Goal: Task Accomplishment & Management: Manage account settings

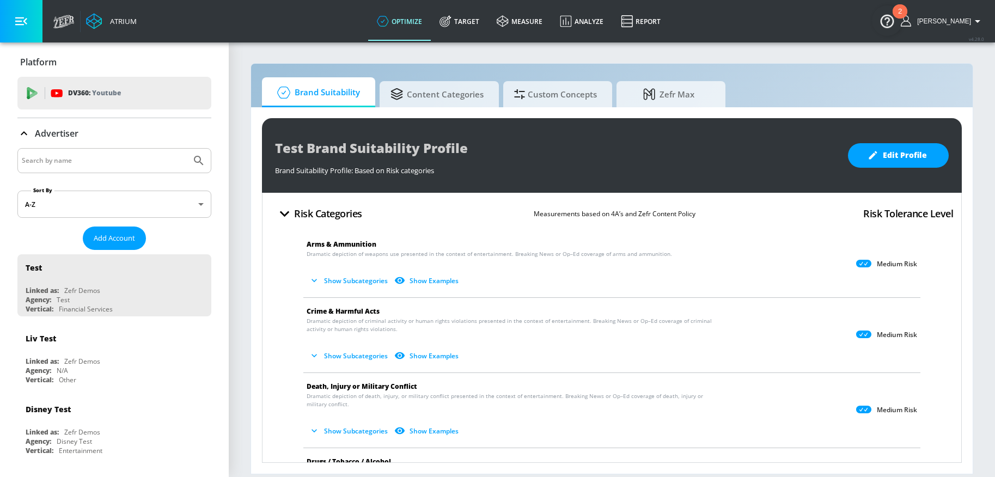
click at [105, 160] on input "Search by name" at bounding box center [104, 161] width 165 height 14
click at [476, 23] on link "Target" at bounding box center [459, 21] width 57 height 39
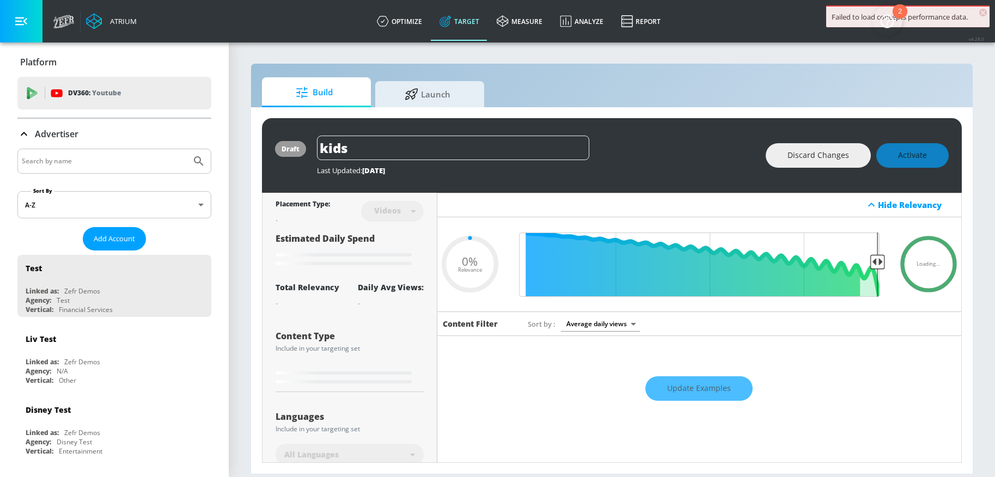
type input "0.05"
click at [99, 157] on input "Search by name" at bounding box center [104, 161] width 165 height 14
type input "campari"
type input "0.89"
type input "campari"
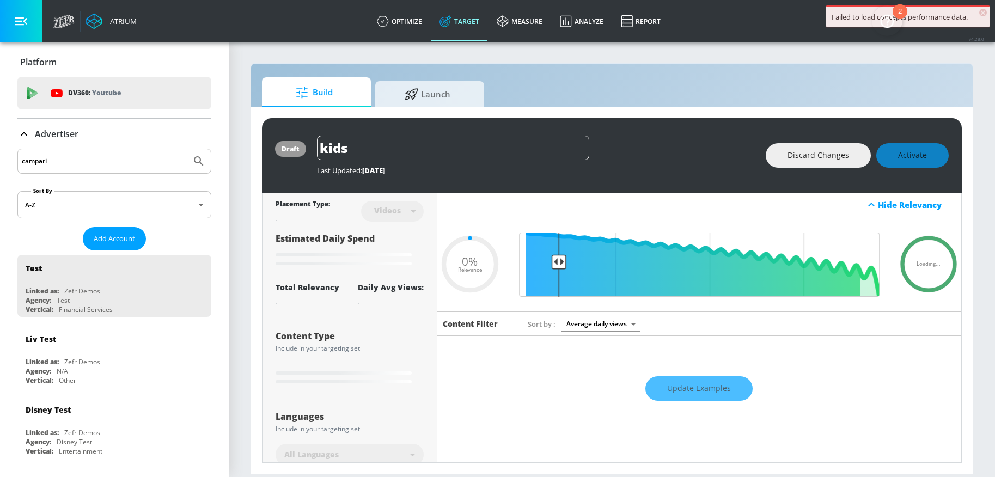
click at [187, 149] on button "Submit Search" at bounding box center [199, 161] width 24 height 24
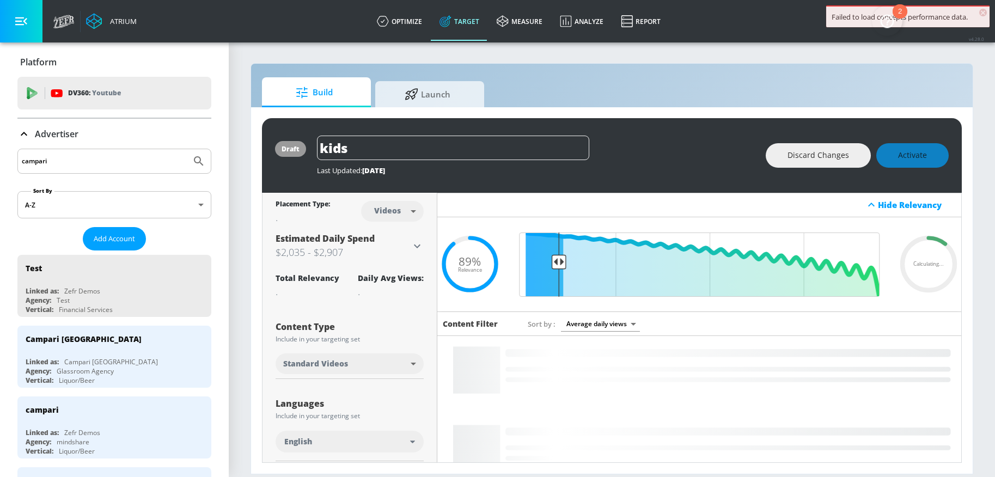
click at [982, 12] on span "×" at bounding box center [983, 13] width 8 height 8
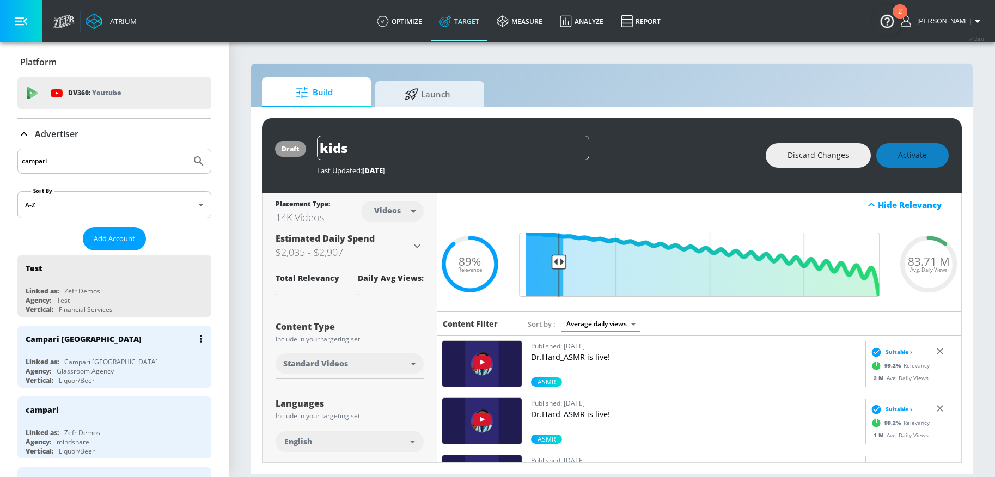
click at [104, 347] on div "Campari [GEOGRAPHIC_DATA]" at bounding box center [117, 339] width 183 height 26
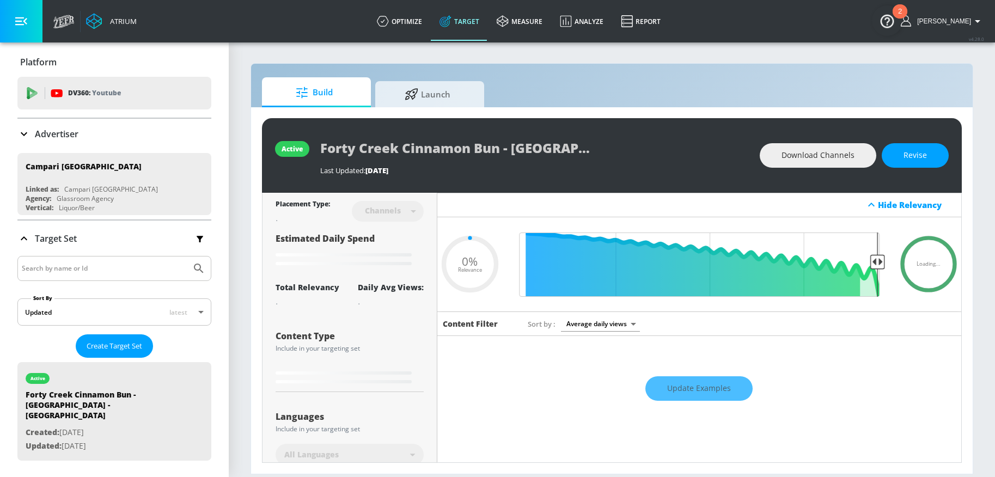
type input "0.05"
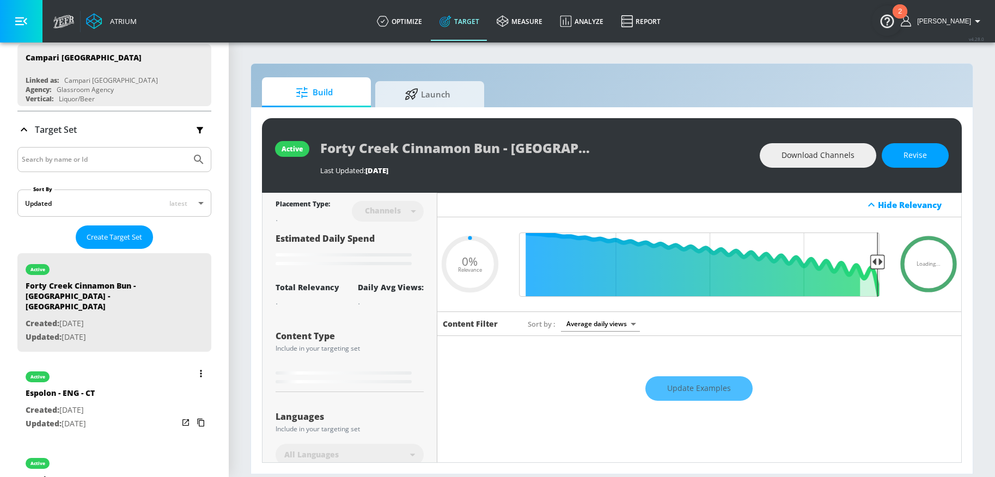
scroll to position [261, 0]
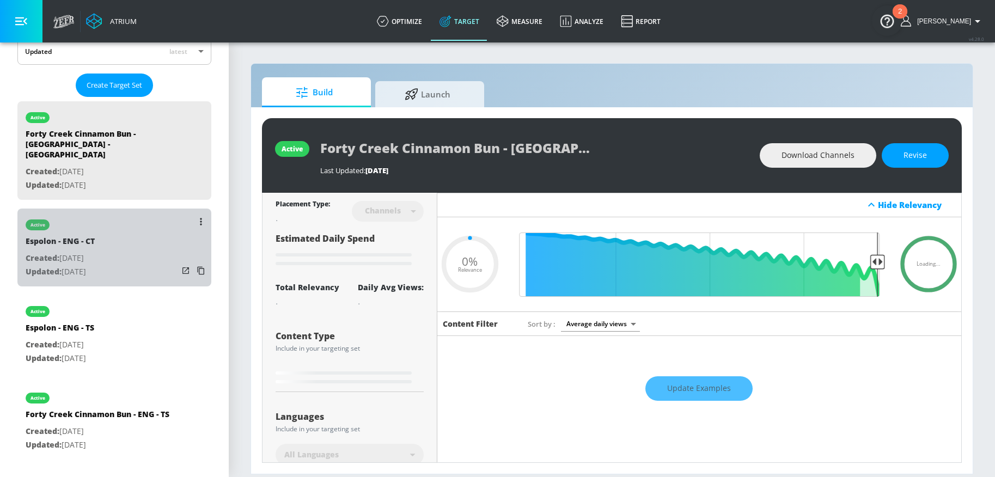
click at [121, 237] on div "active Espolon - ENG - CT Created: [DATE] Updated: [DATE]" at bounding box center [114, 248] width 194 height 78
type input "Espolon - ENG - CT"
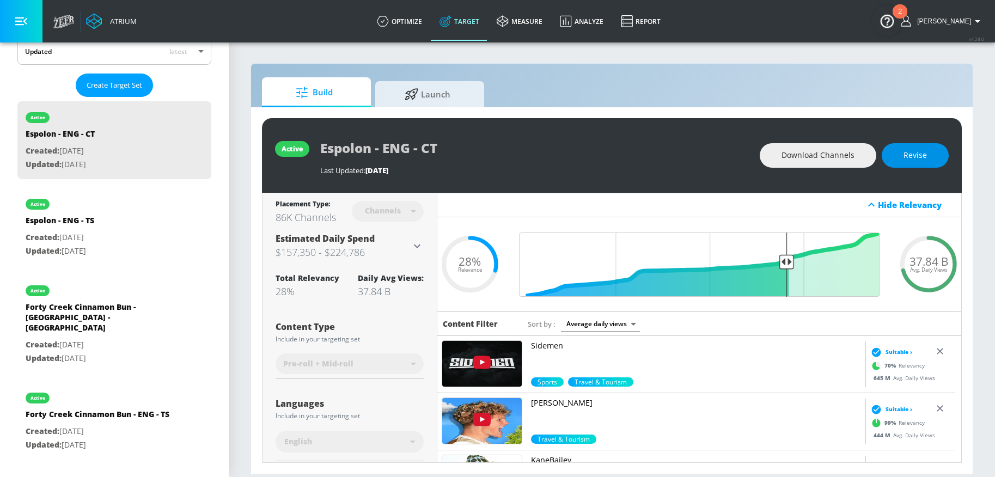
click at [910, 163] on button "Revise" at bounding box center [915, 155] width 67 height 25
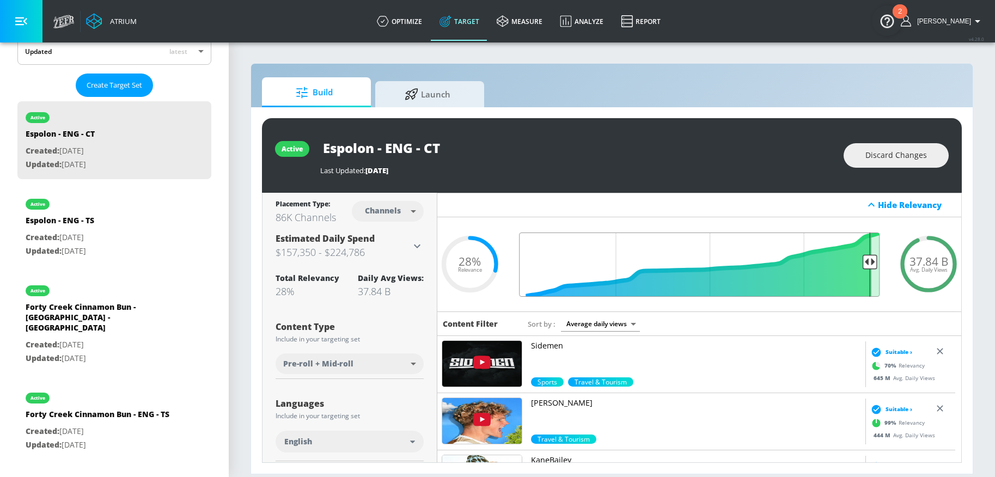
drag, startPoint x: 783, startPoint y: 263, endPoint x: 863, endPoint y: 265, distance: 80.6
type input "0.07"
click at [863, 265] on input "Final Threshold" at bounding box center [699, 265] width 371 height 64
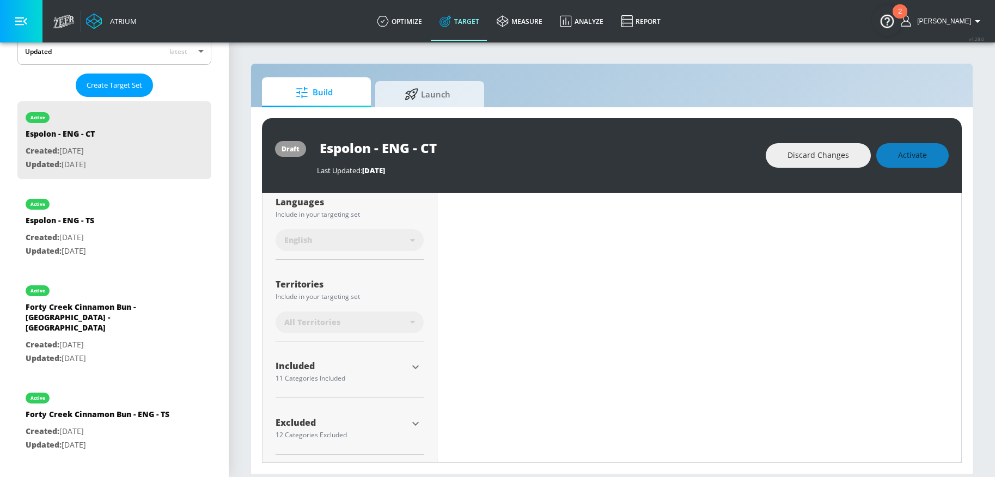
scroll to position [212, 0]
click at [416, 367] on icon "button" at bounding box center [415, 365] width 13 height 13
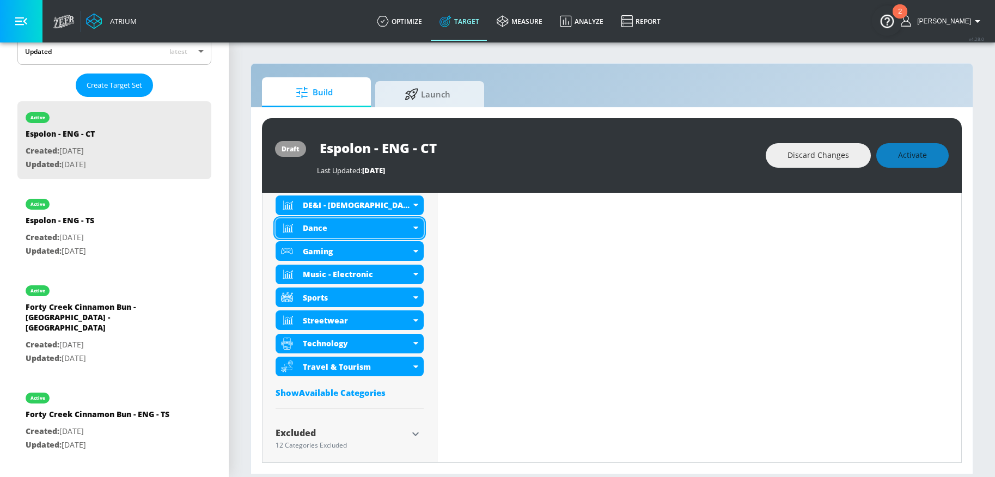
scroll to position [505, 0]
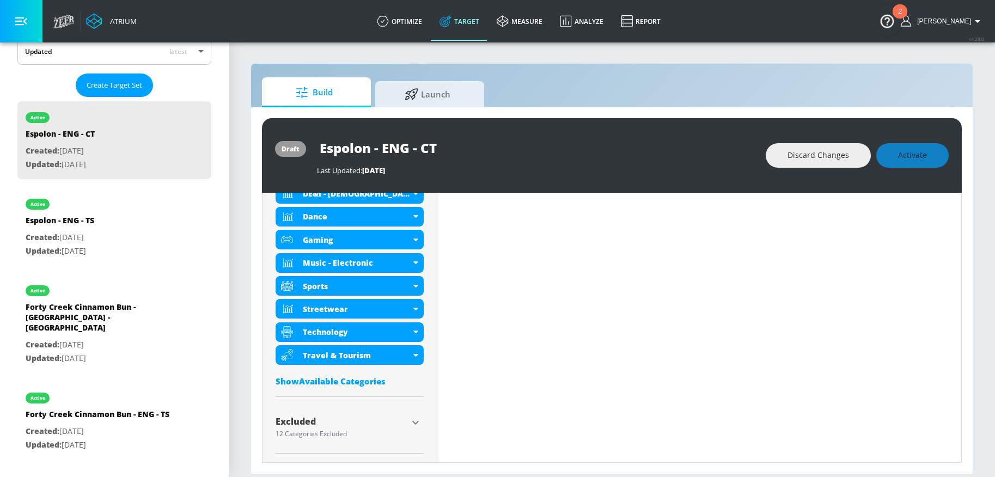
click at [313, 382] on div "Show Available Categories" at bounding box center [350, 381] width 148 height 11
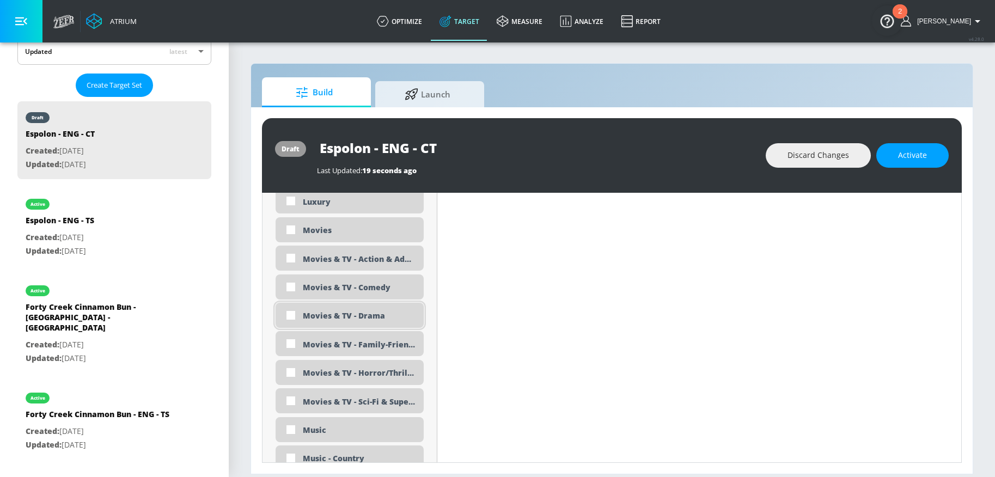
scroll to position [1902, 0]
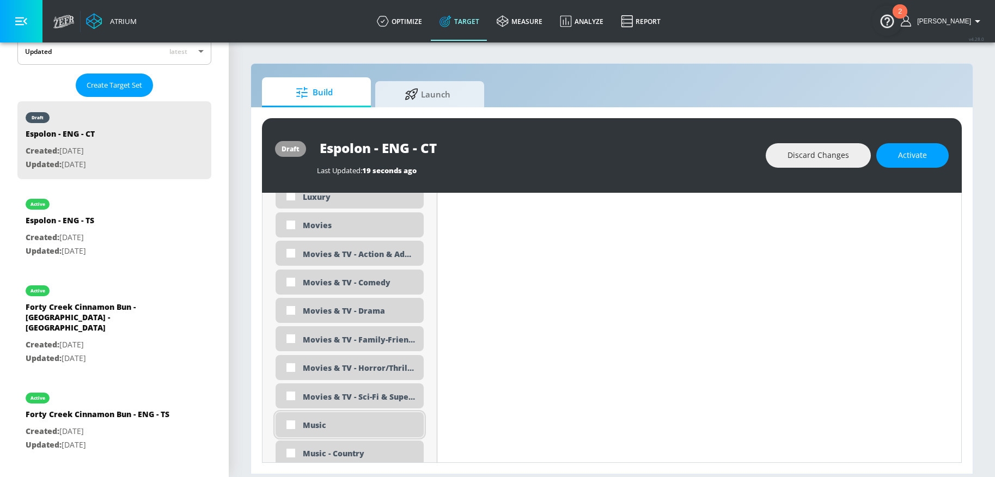
click at [305, 425] on div "Music" at bounding box center [359, 425] width 113 height 10
checkbox input "true"
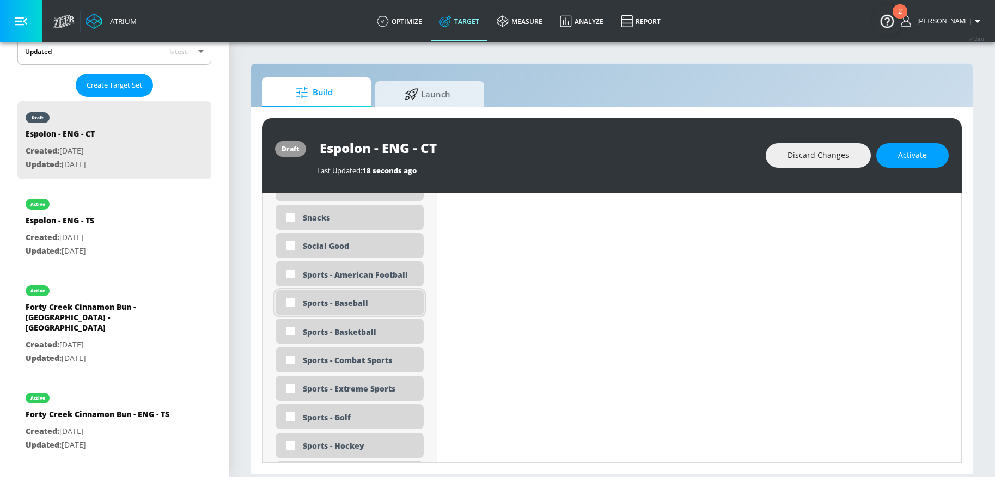
scroll to position [2611, 0]
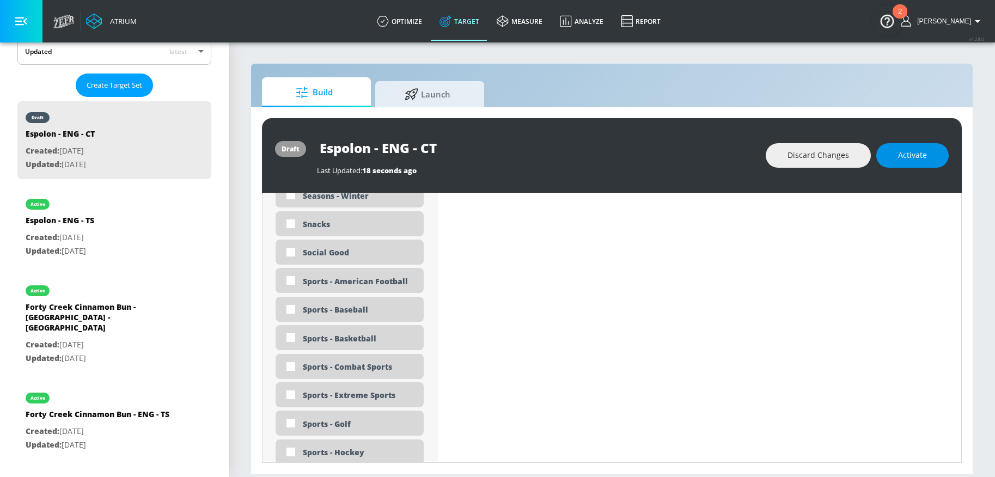
click at [905, 154] on span "Activate" at bounding box center [912, 156] width 29 height 14
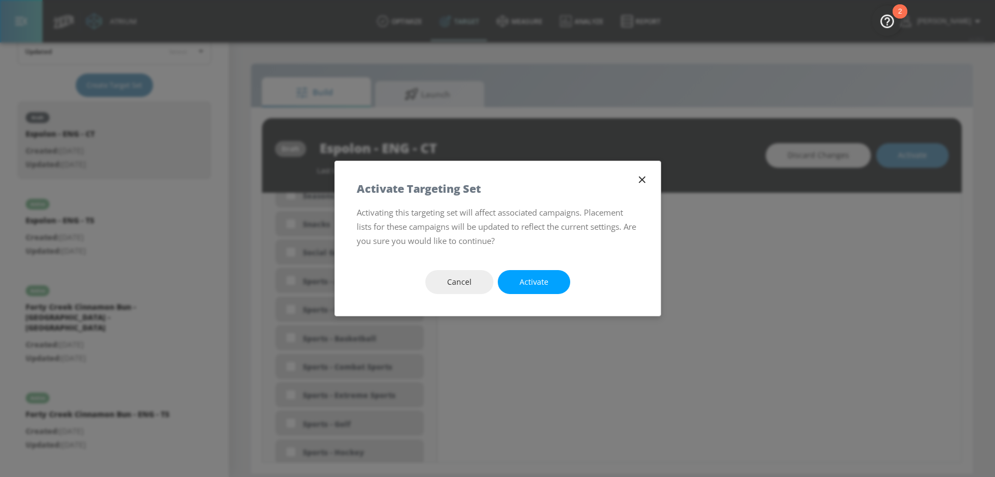
click at [644, 181] on icon "button" at bounding box center [641, 179] width 7 height 7
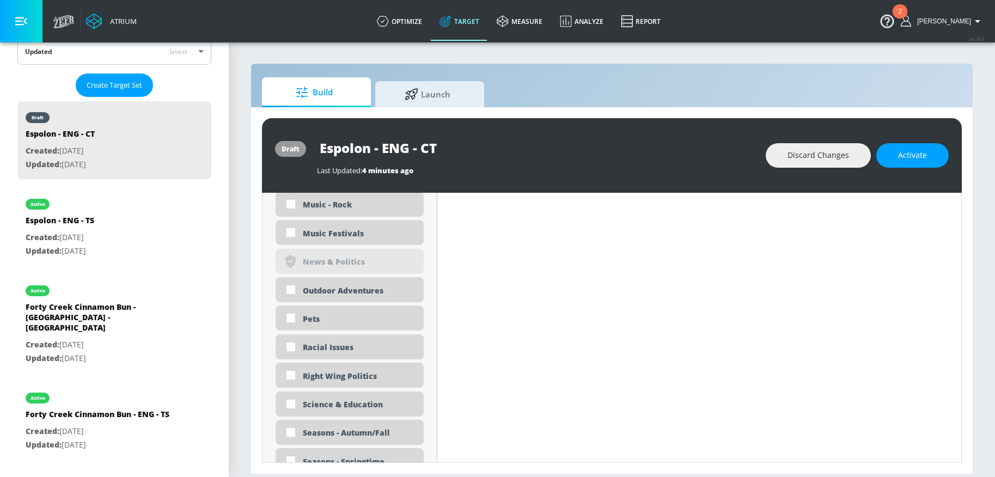
scroll to position [2232, 0]
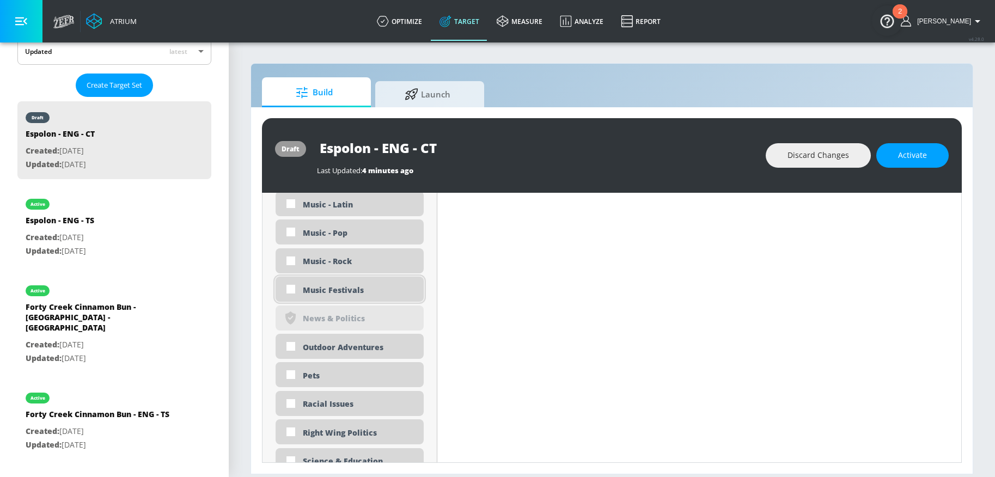
click at [356, 292] on div "Music Festivals" at bounding box center [359, 290] width 113 height 10
checkbox input "true"
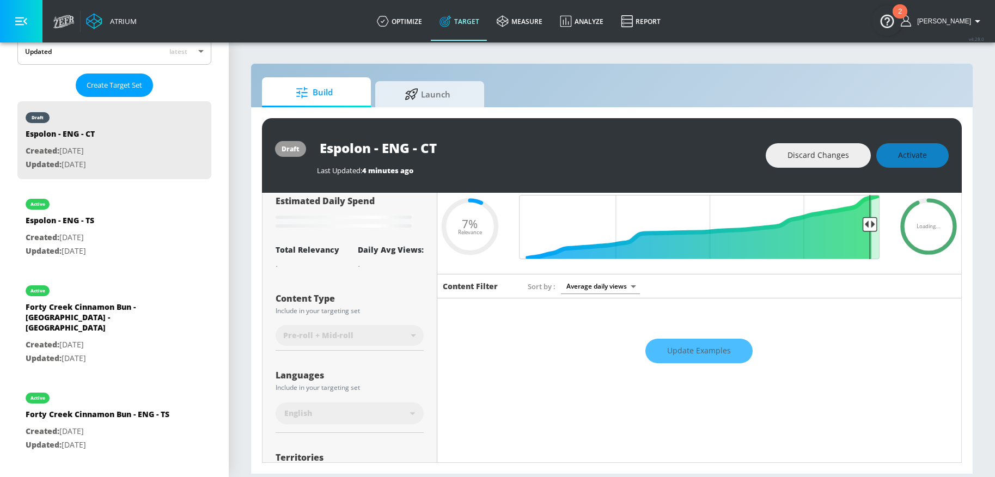
scroll to position [0, 0]
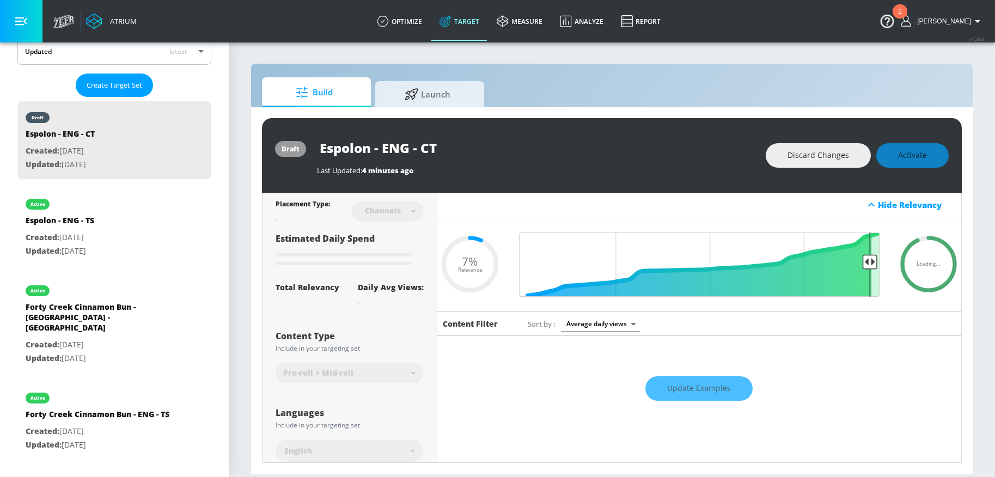
click at [821, 382] on div "Update Examples" at bounding box center [699, 388] width 524 height 38
click at [694, 147] on div "Espolon - ENG - CT" at bounding box center [536, 148] width 438 height 25
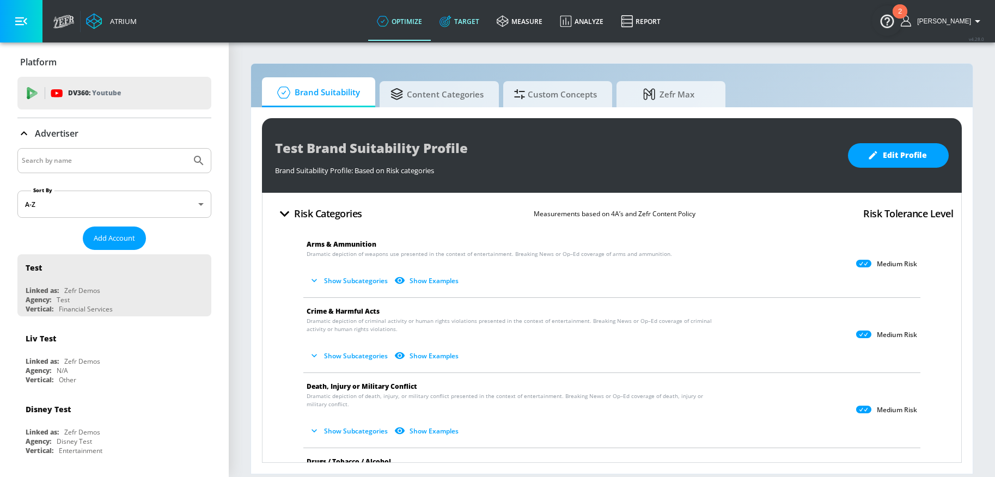
click at [474, 21] on link "Target" at bounding box center [459, 21] width 57 height 39
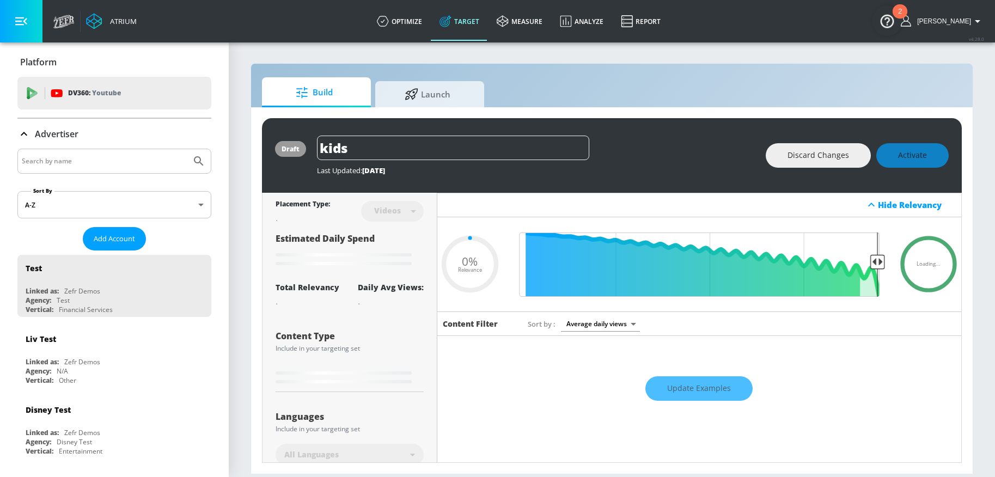
type input "0.05"
click at [99, 167] on input "Search by name" at bounding box center [104, 161] width 165 height 14
type input "campari"
click at [187, 149] on button "Submit Search" at bounding box center [199, 161] width 24 height 24
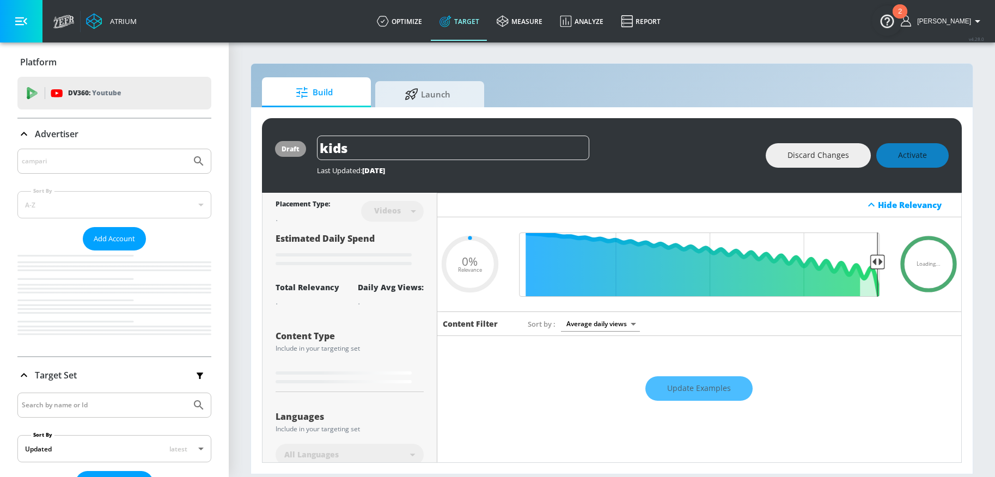
type input "0.05"
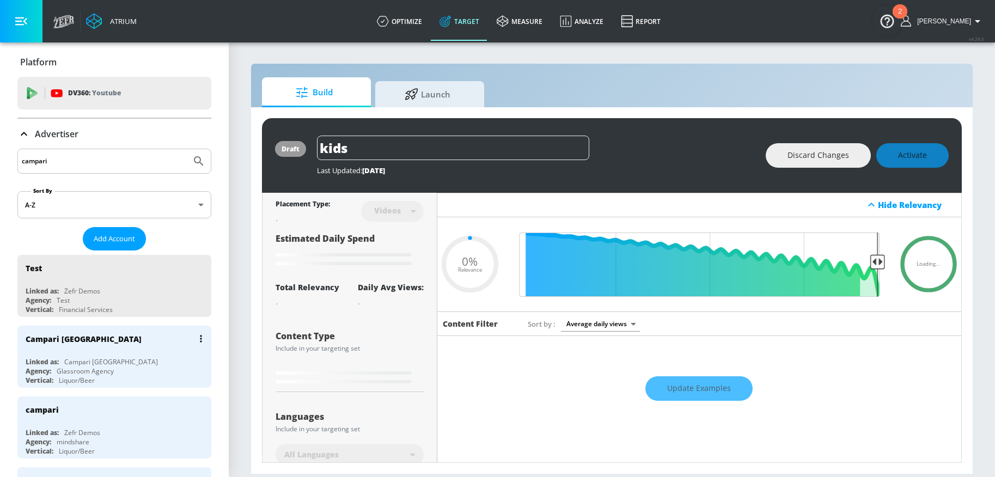
click at [103, 342] on div "Campari [GEOGRAPHIC_DATA]" at bounding box center [117, 339] width 183 height 26
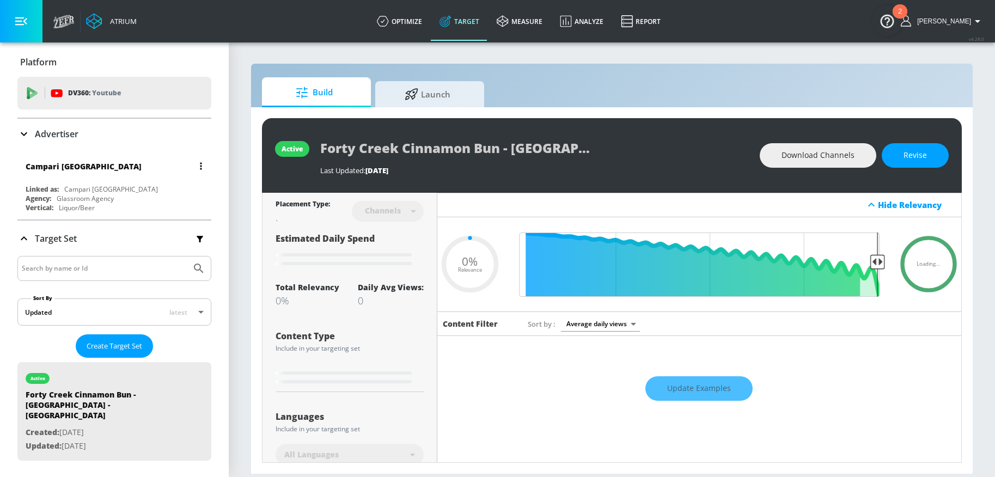
type input "0.05"
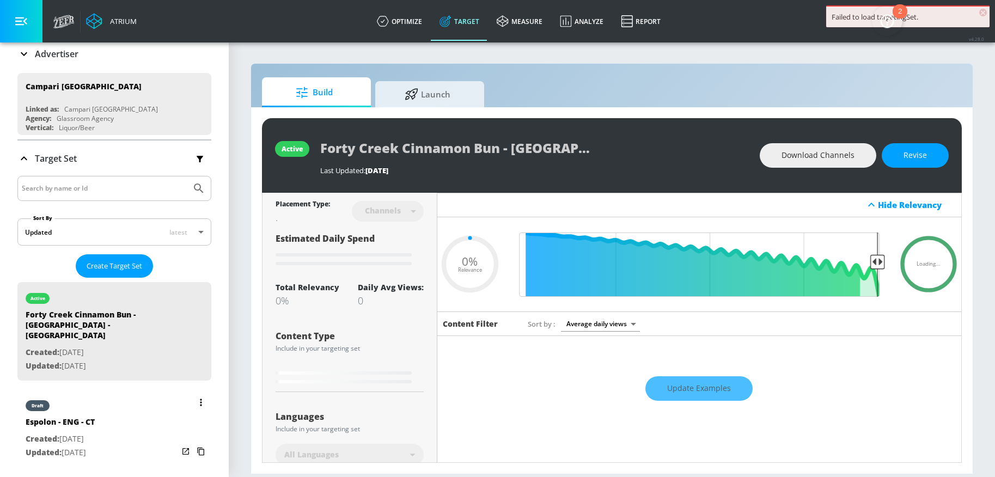
scroll to position [88, 0]
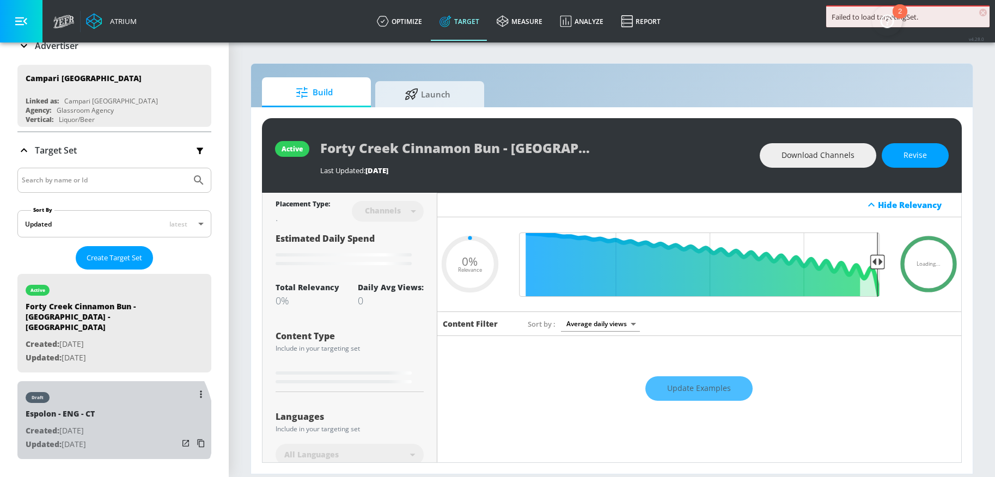
click at [95, 424] on p "Created: May. 14, 2025" at bounding box center [60, 431] width 69 height 14
type input "Espolon - ENG - CT"
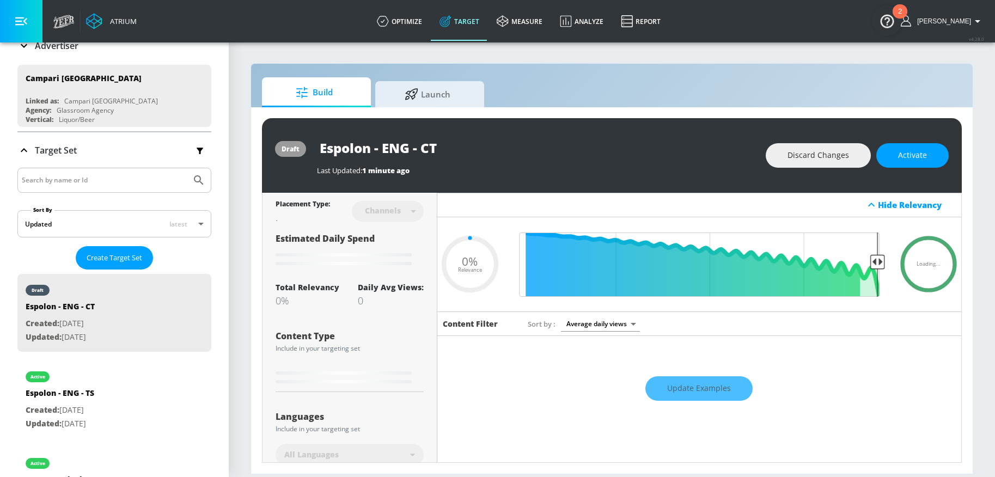
type input "0.07"
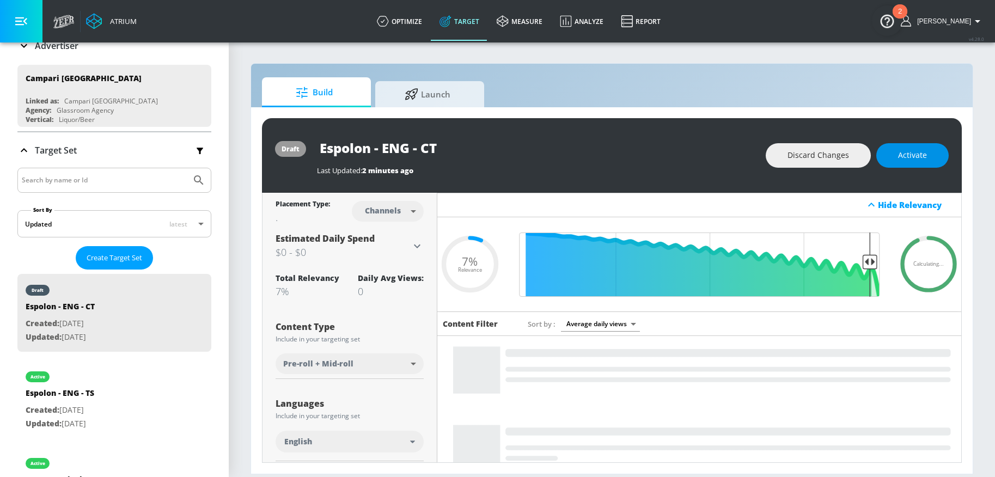
click at [923, 154] on span "Activate" at bounding box center [912, 156] width 29 height 14
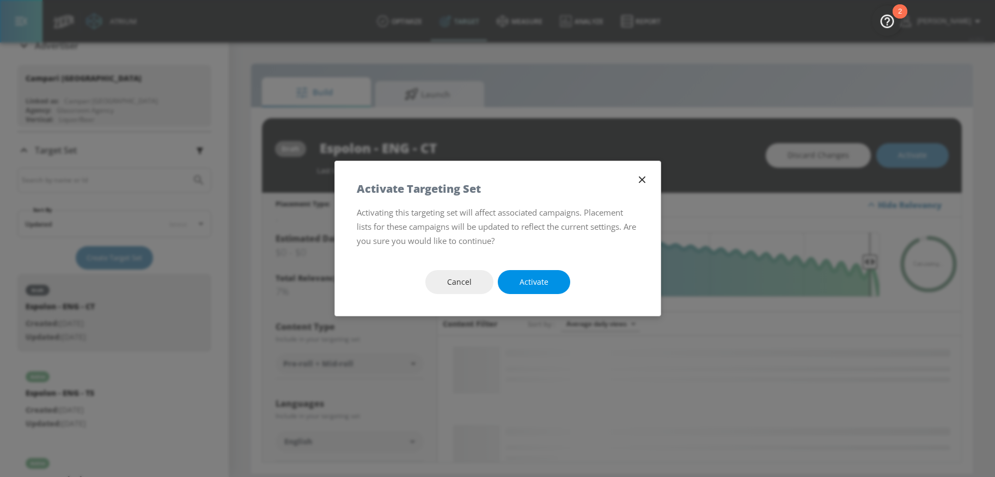
click at [559, 278] on button "Activate" at bounding box center [534, 282] width 72 height 25
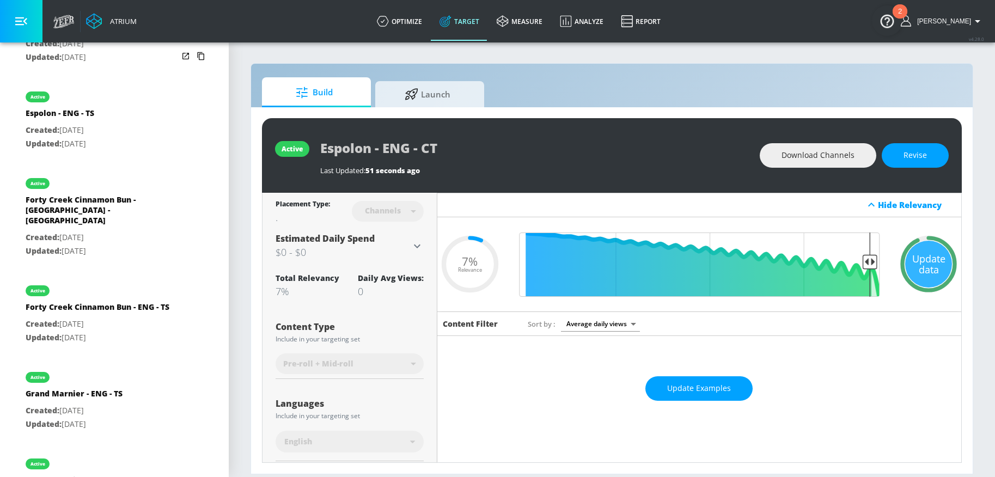
scroll to position [289, 0]
